Goal: Task Accomplishment & Management: Complete application form

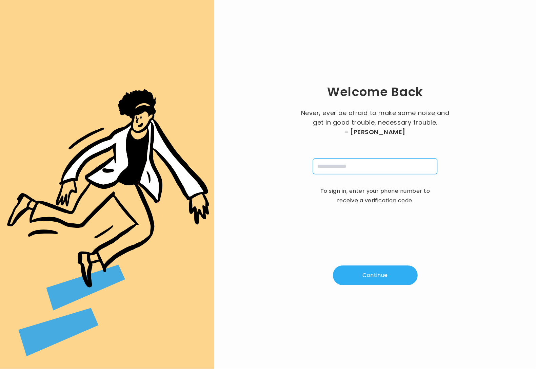
click at [363, 169] on input "tel" at bounding box center [375, 166] width 125 height 16
type input "**********"
click at [384, 269] on button "Continue" at bounding box center [375, 275] width 85 height 20
type input "*"
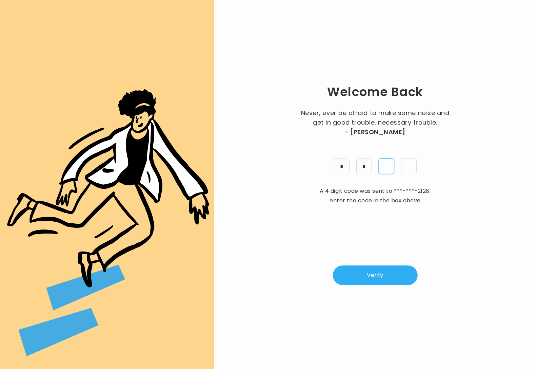
type input "*"
click at [382, 273] on button "Verify" at bounding box center [375, 275] width 85 height 20
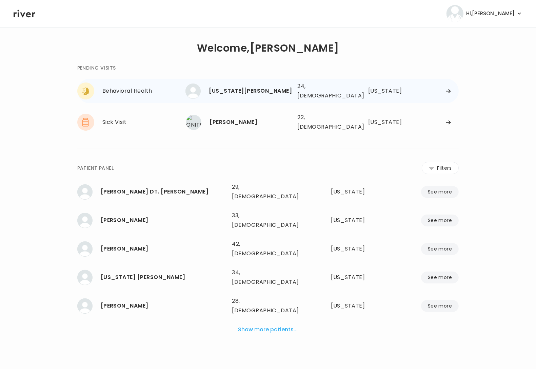
click at [251, 92] on div "[US_STATE][PERSON_NAME]" at bounding box center [250, 91] width 83 height 10
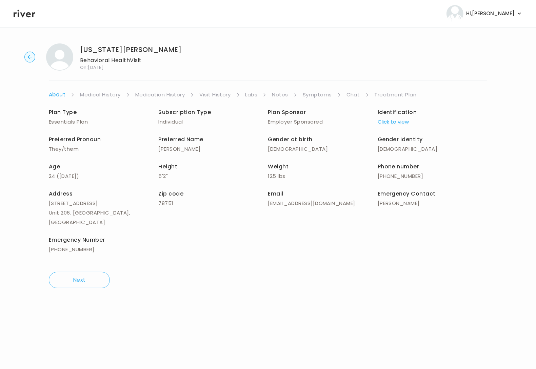
click at [317, 94] on link "Symptoms" at bounding box center [317, 95] width 29 height 10
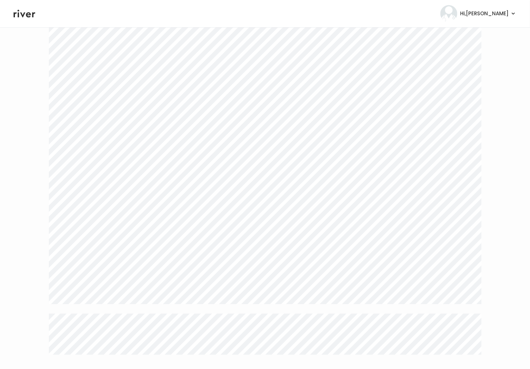
scroll to position [1033, 0]
drag, startPoint x: 48, startPoint y: 110, endPoint x: 315, endPoint y: 340, distance: 352.7
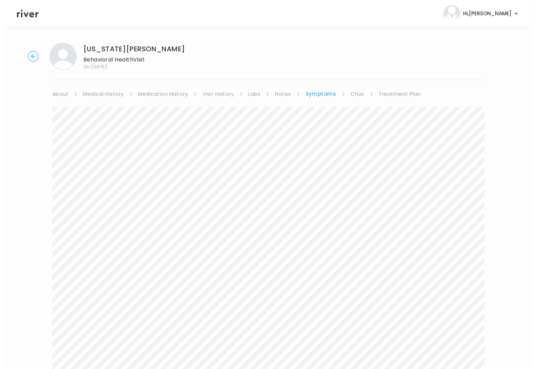
scroll to position [0, 0]
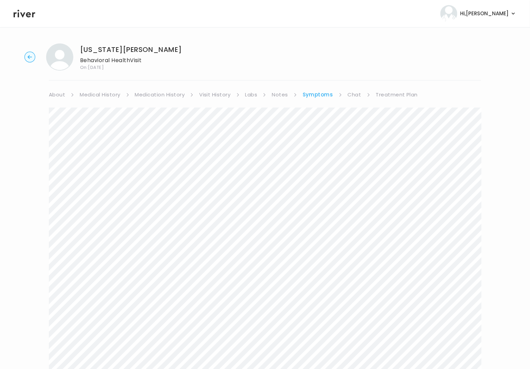
click at [352, 91] on link "Chat" at bounding box center [355, 95] width 14 height 10
click at [383, 91] on link "Treatment Plan" at bounding box center [396, 95] width 42 height 10
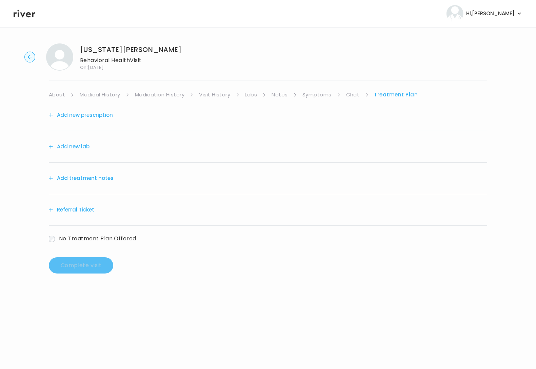
click at [93, 176] on button "Add treatment notes" at bounding box center [81, 178] width 65 height 10
click at [91, 180] on button "Add treatment notes" at bounding box center [81, 178] width 65 height 10
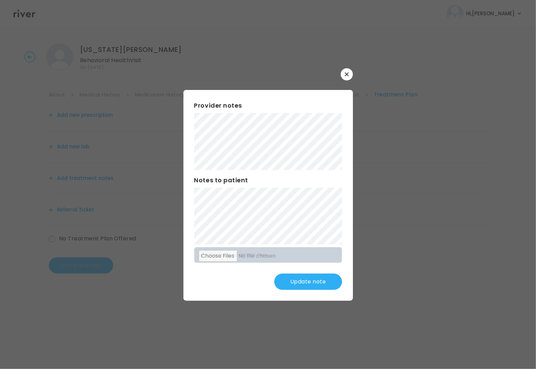
click at [310, 280] on button "Update note" at bounding box center [309, 281] width 68 height 16
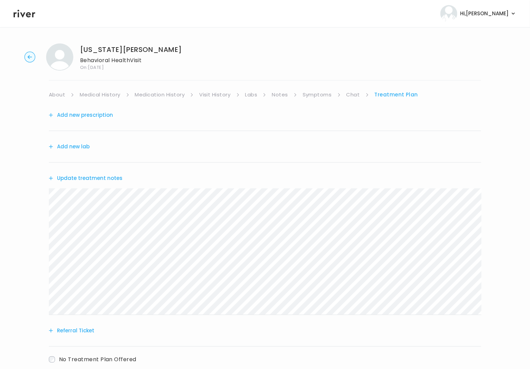
click at [56, 95] on link "About" at bounding box center [57, 95] width 16 height 10
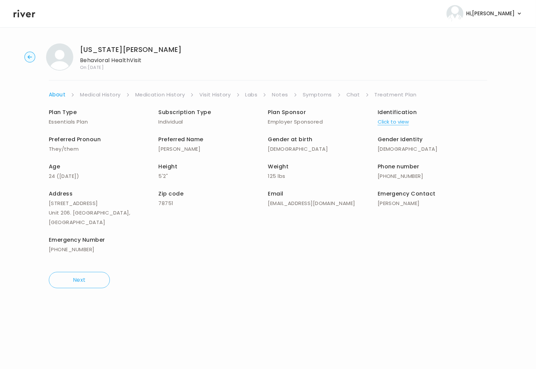
click at [393, 94] on link "Treatment Plan" at bounding box center [396, 95] width 42 height 10
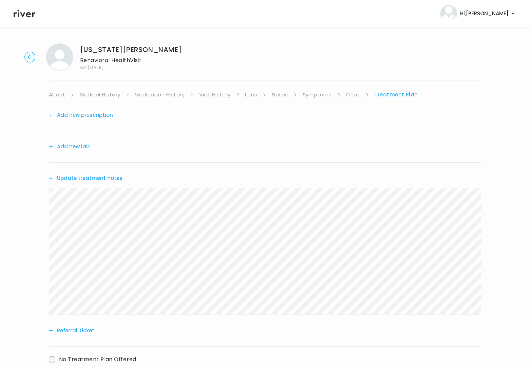
click at [76, 117] on button "Add new prescription" at bounding box center [81, 115] width 64 height 10
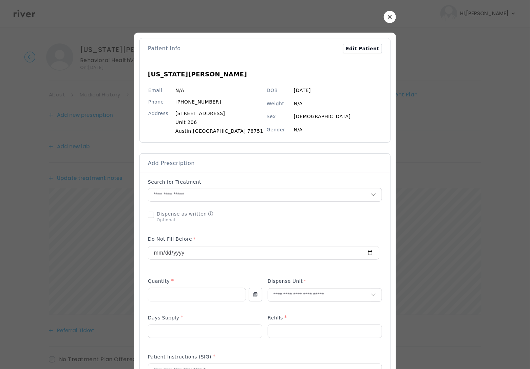
drag, startPoint x: 379, startPoint y: 18, endPoint x: 323, endPoint y: 44, distance: 61.9
click at [388, 18] on icon "button" at bounding box center [390, 17] width 4 height 4
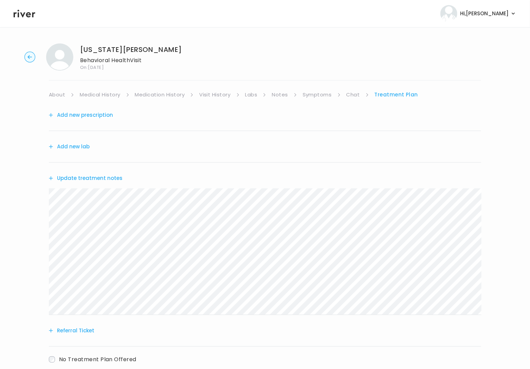
click at [78, 329] on button "Referral Ticket" at bounding box center [71, 331] width 45 height 10
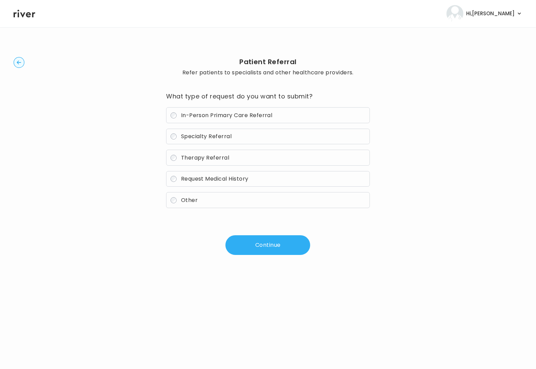
click at [190, 158] on span "Therapy Referral" at bounding box center [205, 158] width 49 height 8
click at [250, 237] on button "Continue" at bounding box center [268, 245] width 85 height 20
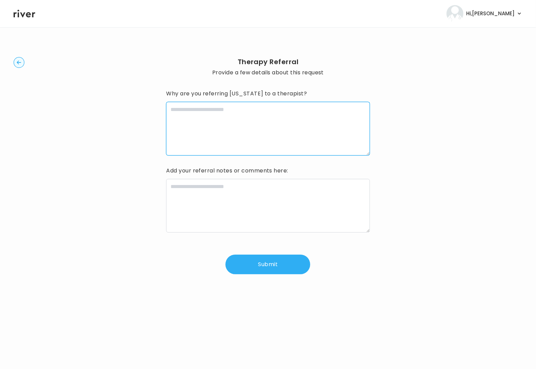
click at [253, 146] on textarea at bounding box center [268, 129] width 204 height 54
paste textarea "**********"
type textarea "**********"
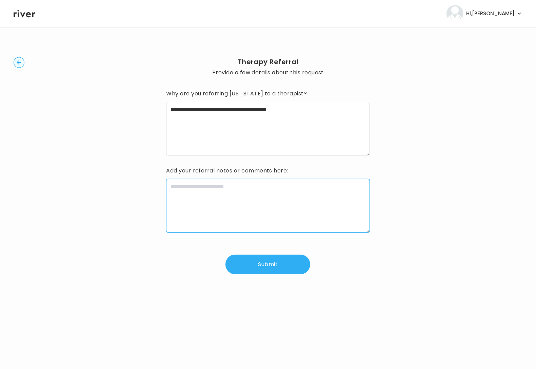
click at [202, 214] on textarea at bounding box center [268, 206] width 204 height 54
paste textarea "**********"
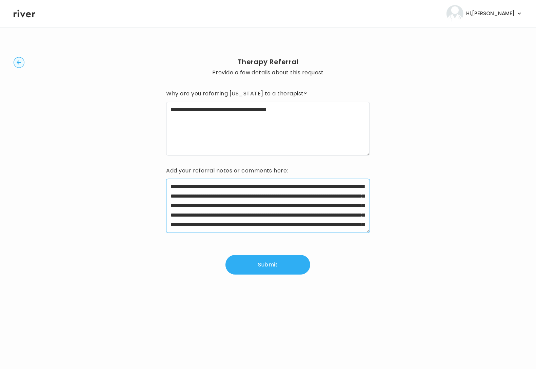
type textarea "**********"
click at [284, 270] on button "Submit" at bounding box center [268, 265] width 85 height 20
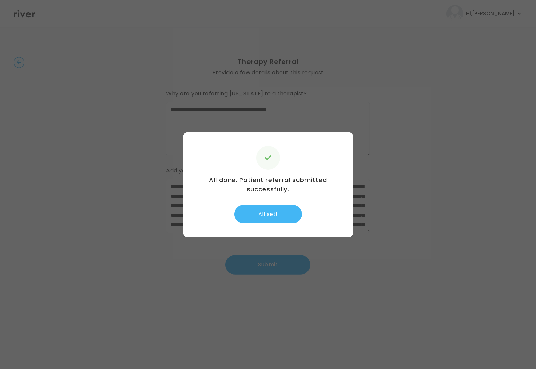
click at [284, 210] on button "All set!" at bounding box center [268, 214] width 68 height 18
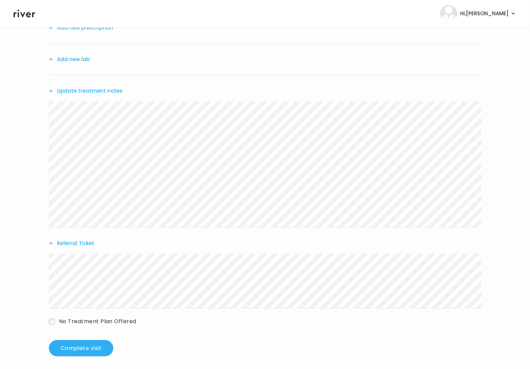
scroll to position [91, 0]
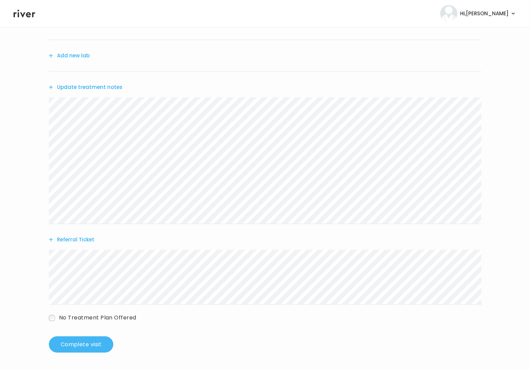
click at [99, 339] on button "Complete visit" at bounding box center [81, 344] width 64 height 16
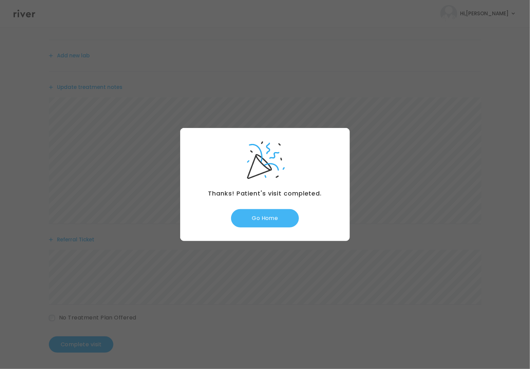
click at [265, 223] on button "Go Home" at bounding box center [265, 218] width 68 height 18
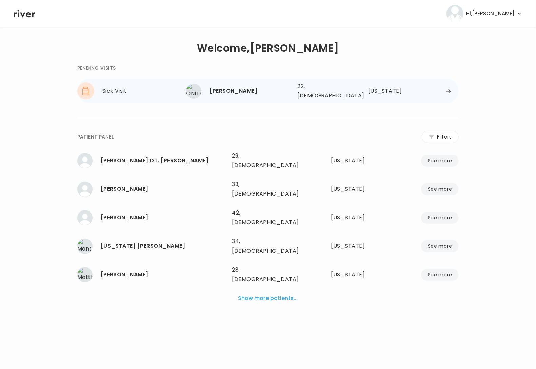
click at [231, 95] on div "[PERSON_NAME] 22, [DEMOGRAPHIC_DATA] See more" at bounding box center [239, 90] width 106 height 15
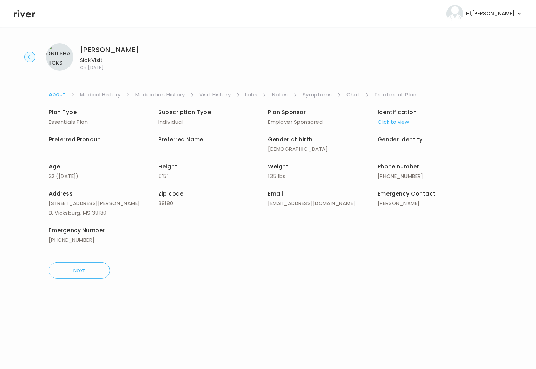
click at [389, 91] on link "Treatment Plan" at bounding box center [396, 95] width 42 height 10
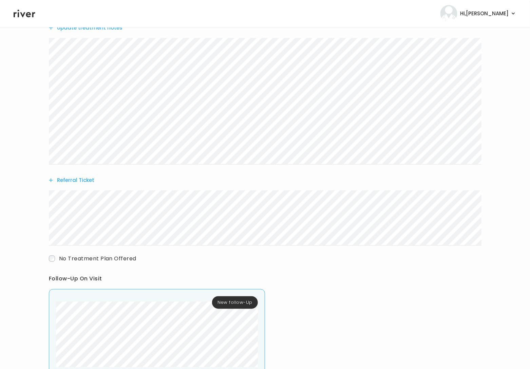
scroll to position [339, 0]
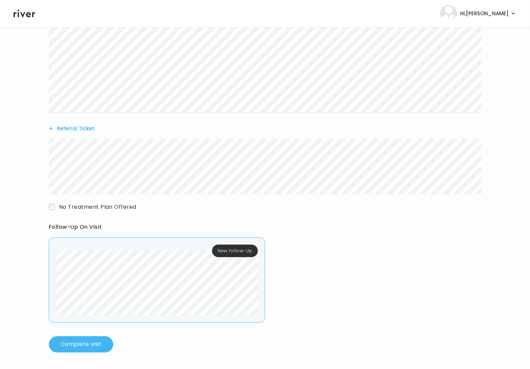
click at [80, 341] on button "Complete visit" at bounding box center [81, 344] width 64 height 16
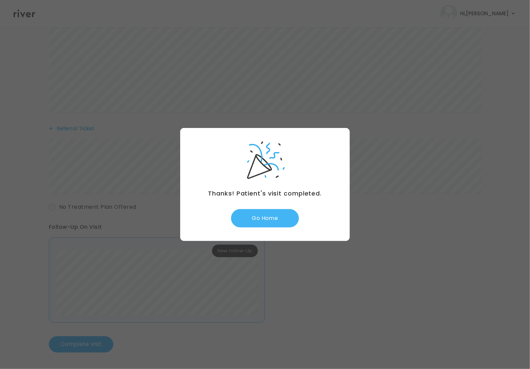
click at [255, 224] on button "Go Home" at bounding box center [265, 218] width 68 height 18
